Goal: Task Accomplishment & Management: Use online tool/utility

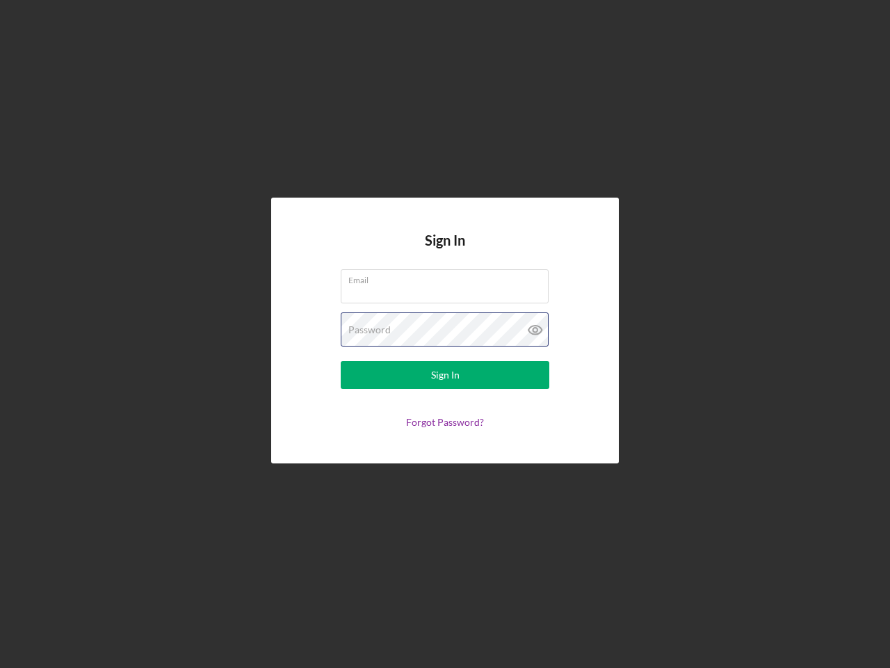
click at [445, 334] on div "Password" at bounding box center [445, 329] width 209 height 35
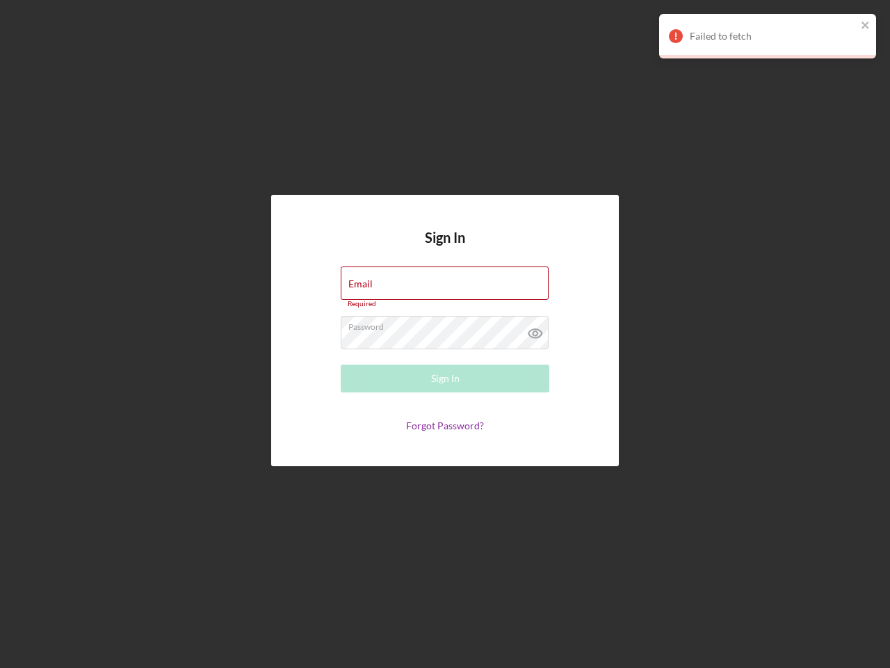
click at [536, 330] on icon at bounding box center [535, 333] width 35 height 35
